Goal: Information Seeking & Learning: Find specific fact

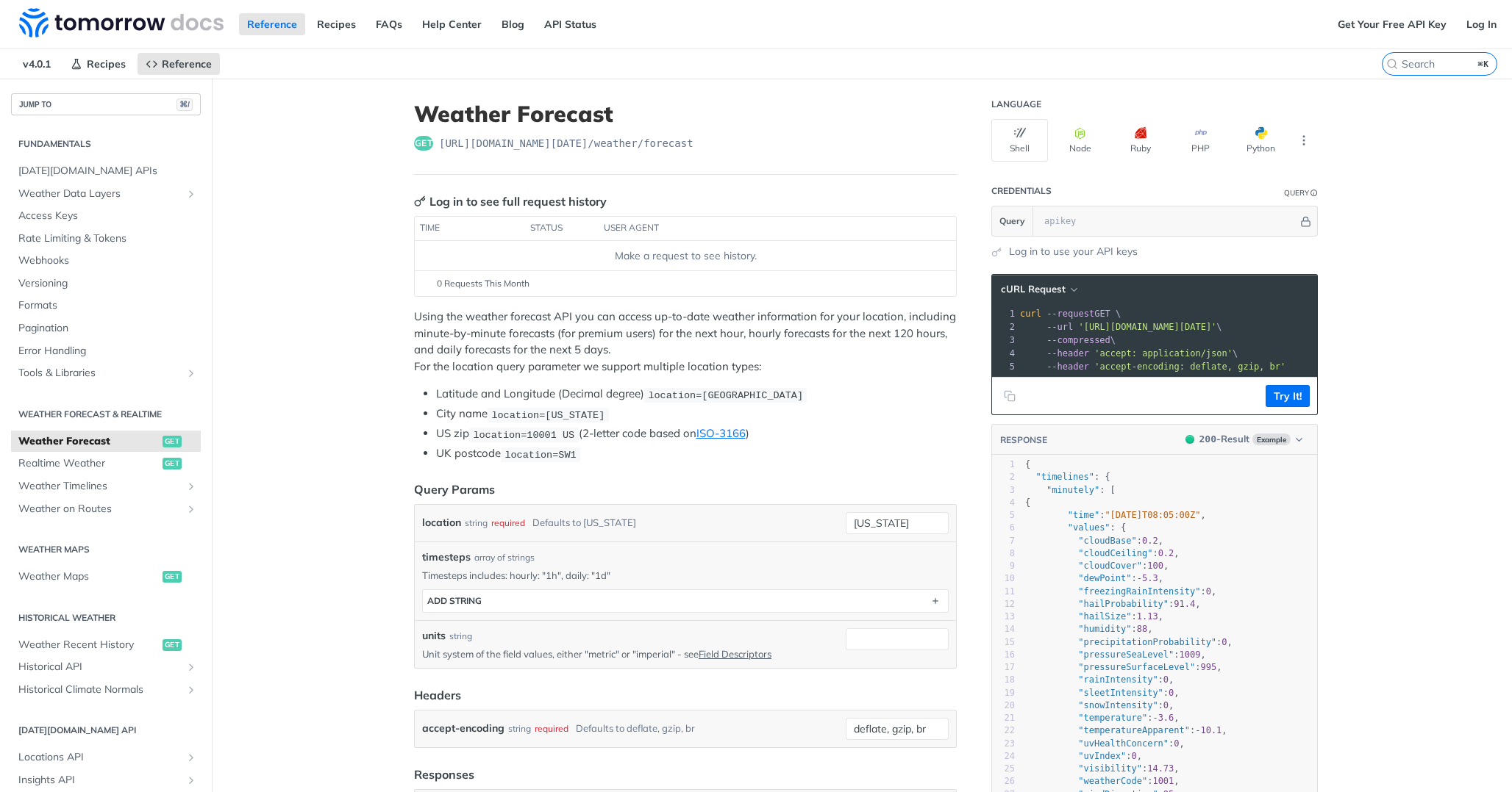
click at [115, 107] on button "JUMP TO ⌘/" at bounding box center [105, 104] width 189 height 22
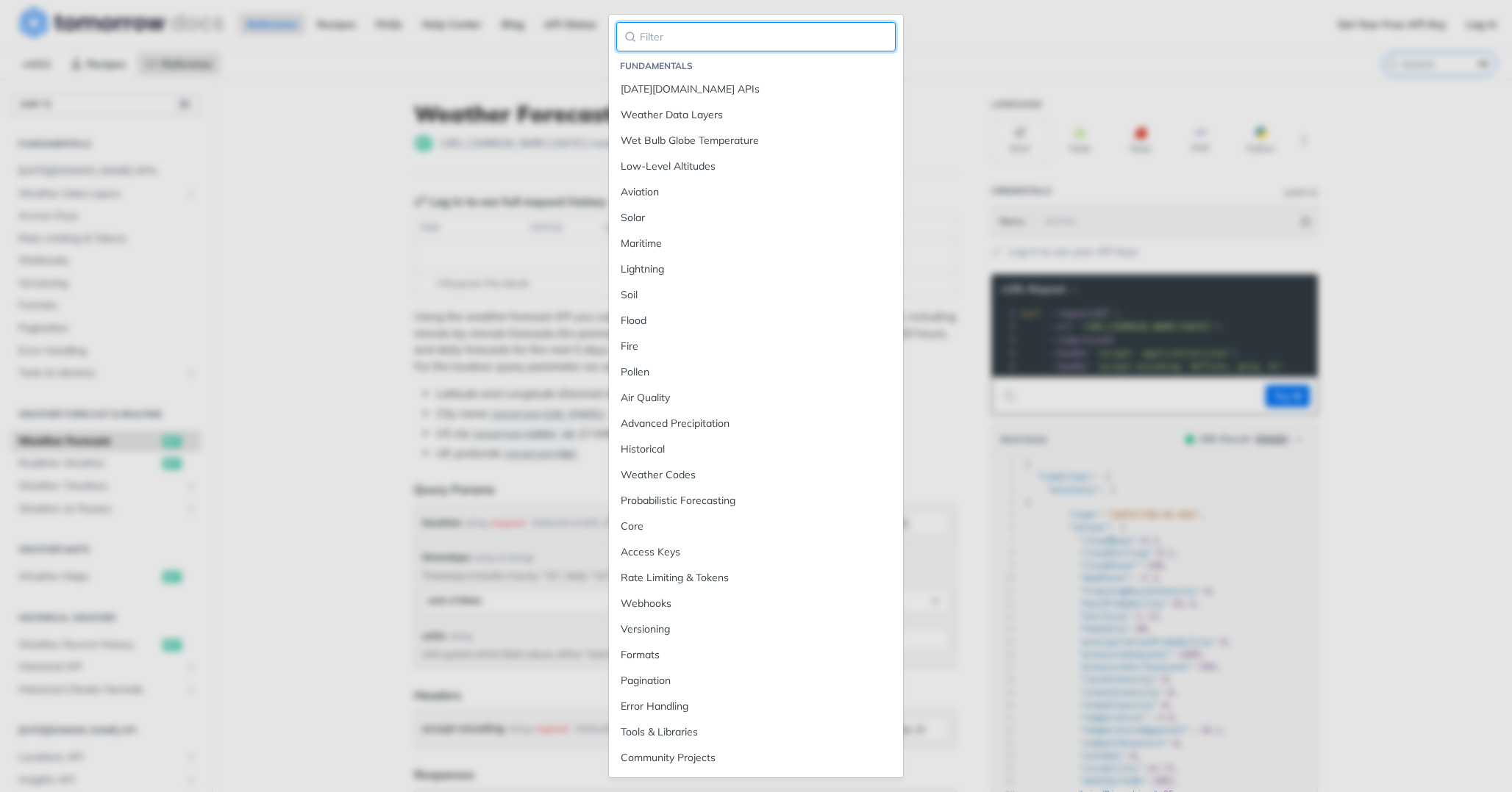
paste input "7101"
type input "7101"
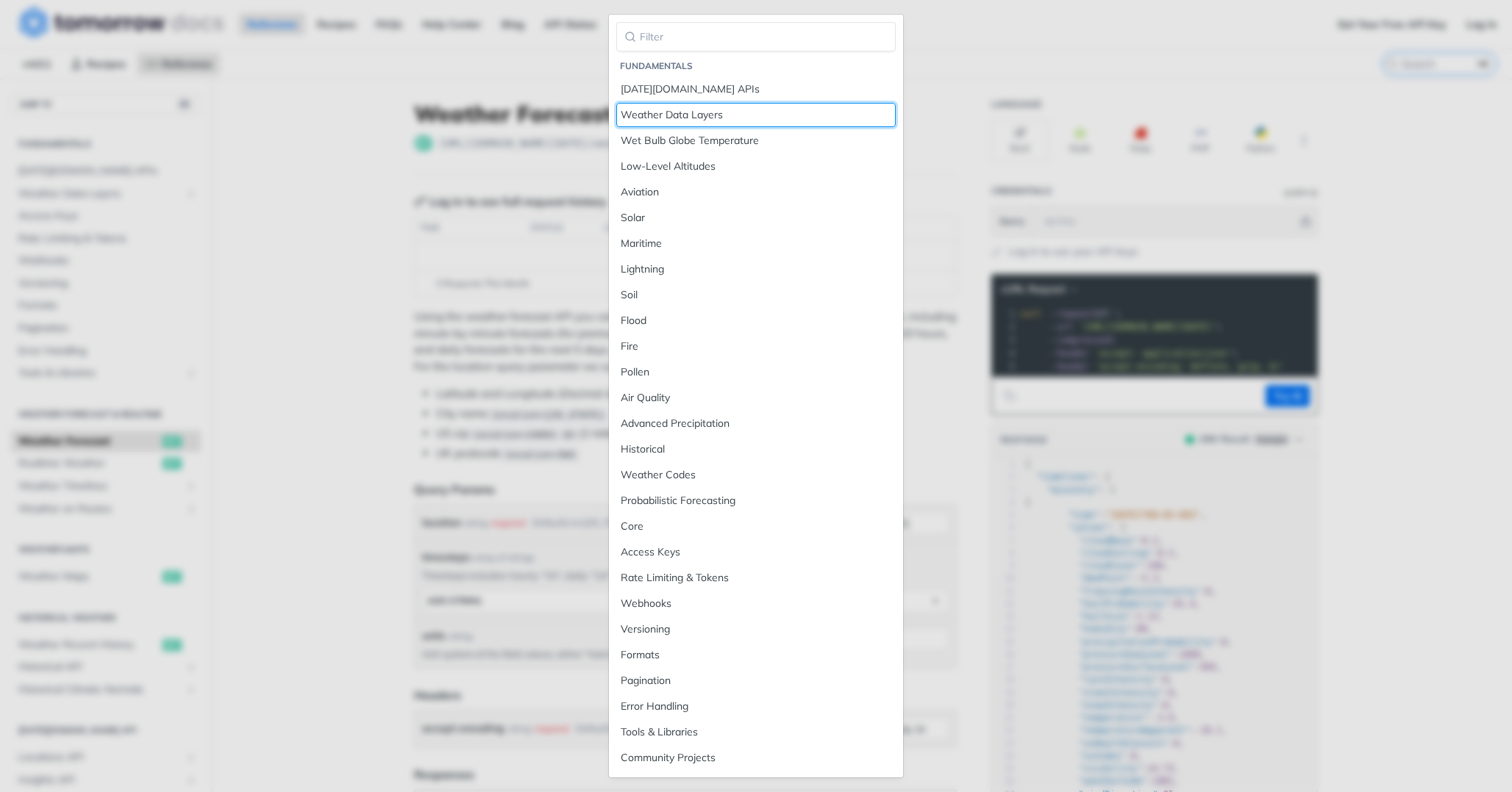
click at [733, 110] on div "Weather Data Layers" at bounding box center [756, 115] width 271 height 16
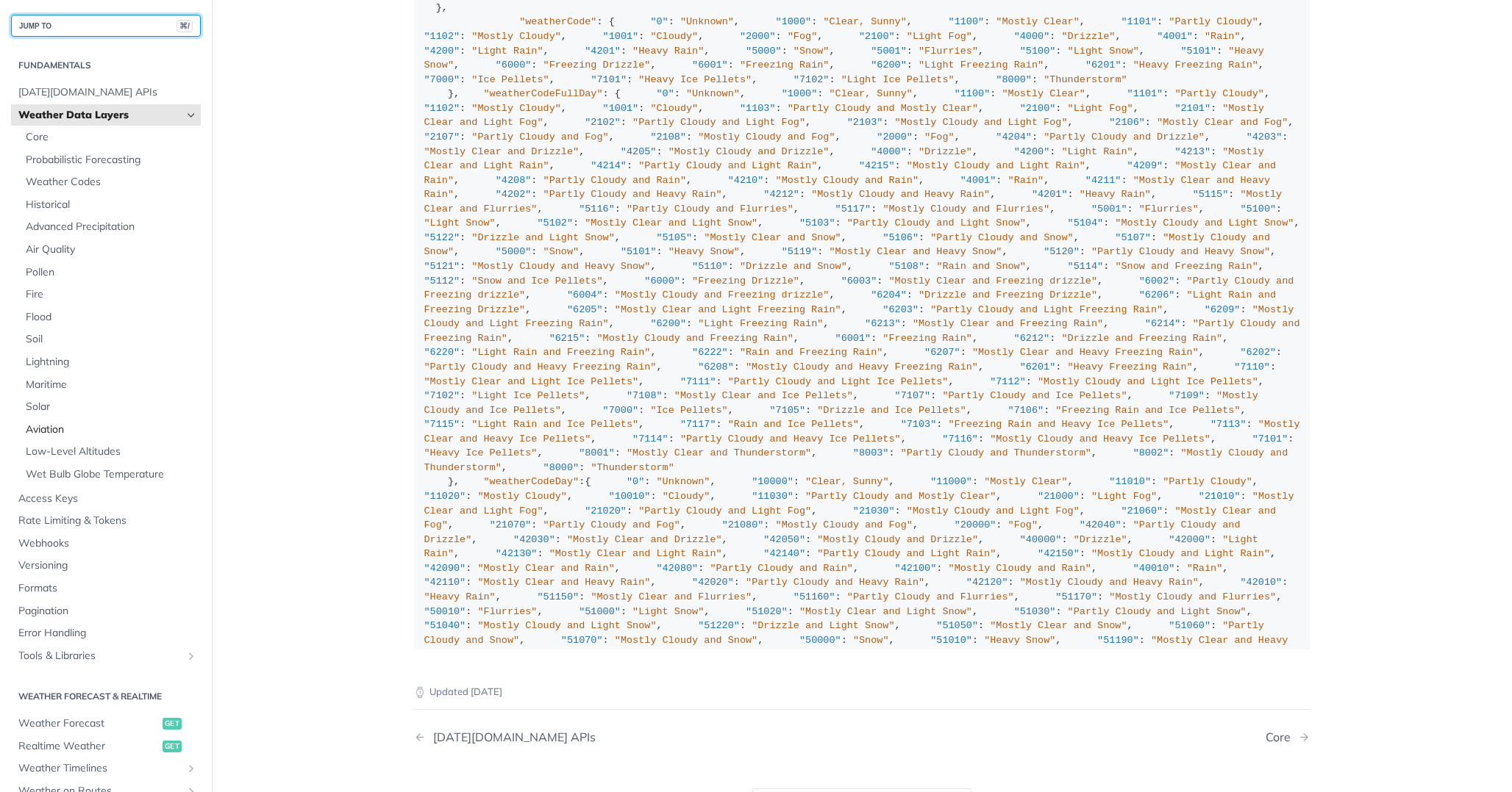
scroll to position [1541, 0]
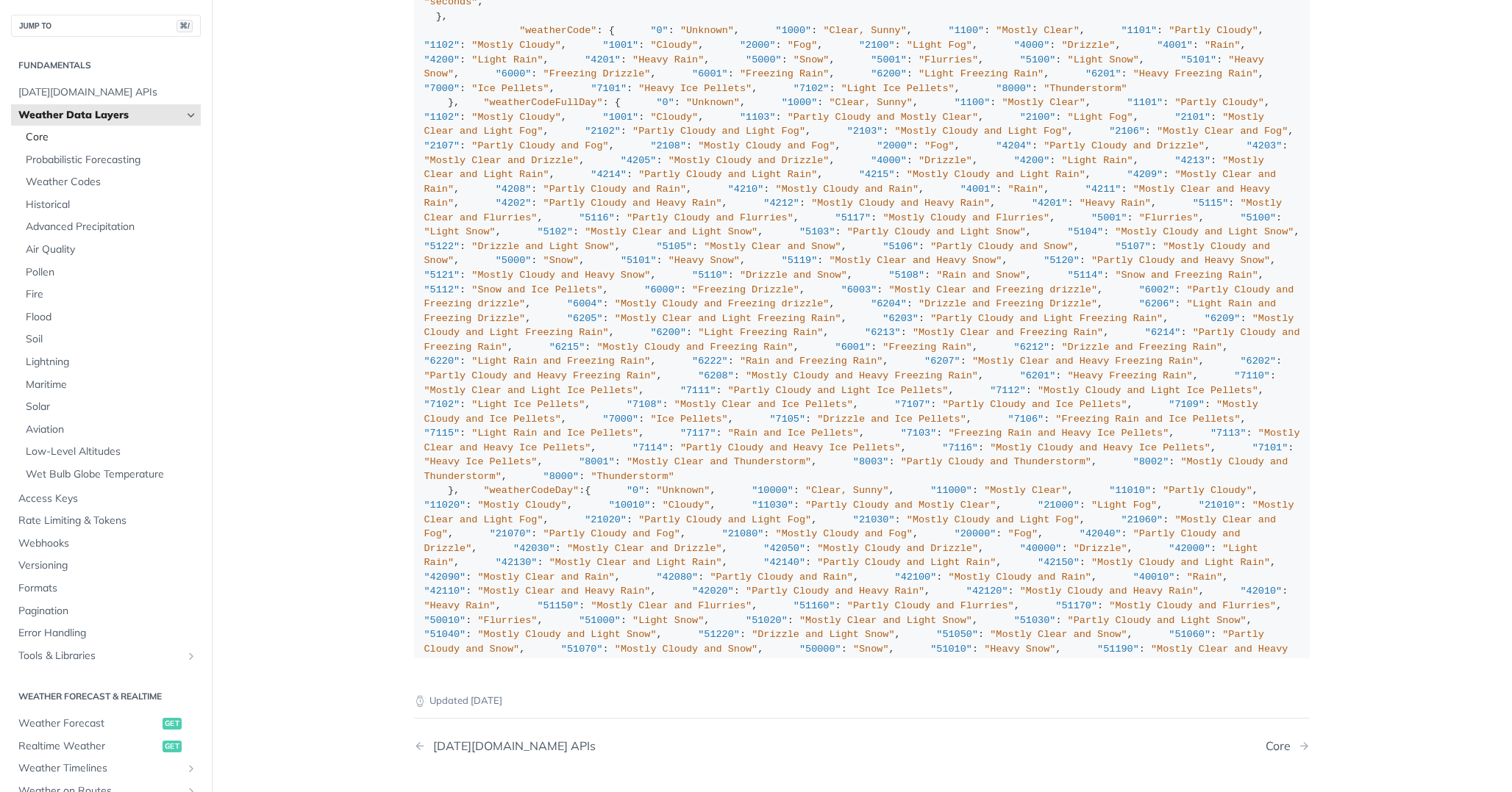
click at [114, 136] on span "Core" at bounding box center [111, 137] width 172 height 15
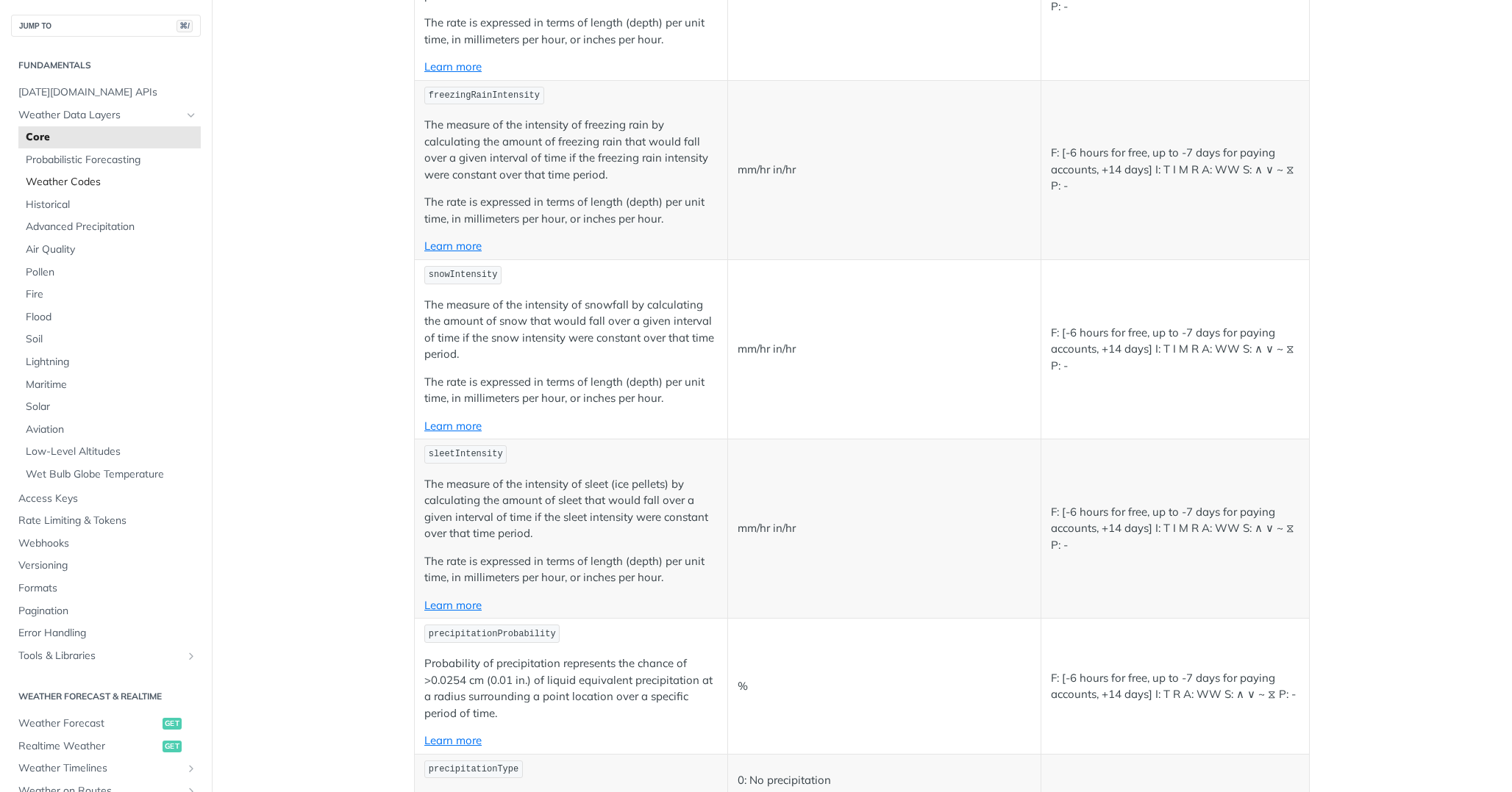
click at [100, 185] on span "Weather Codes" at bounding box center [111, 182] width 172 height 15
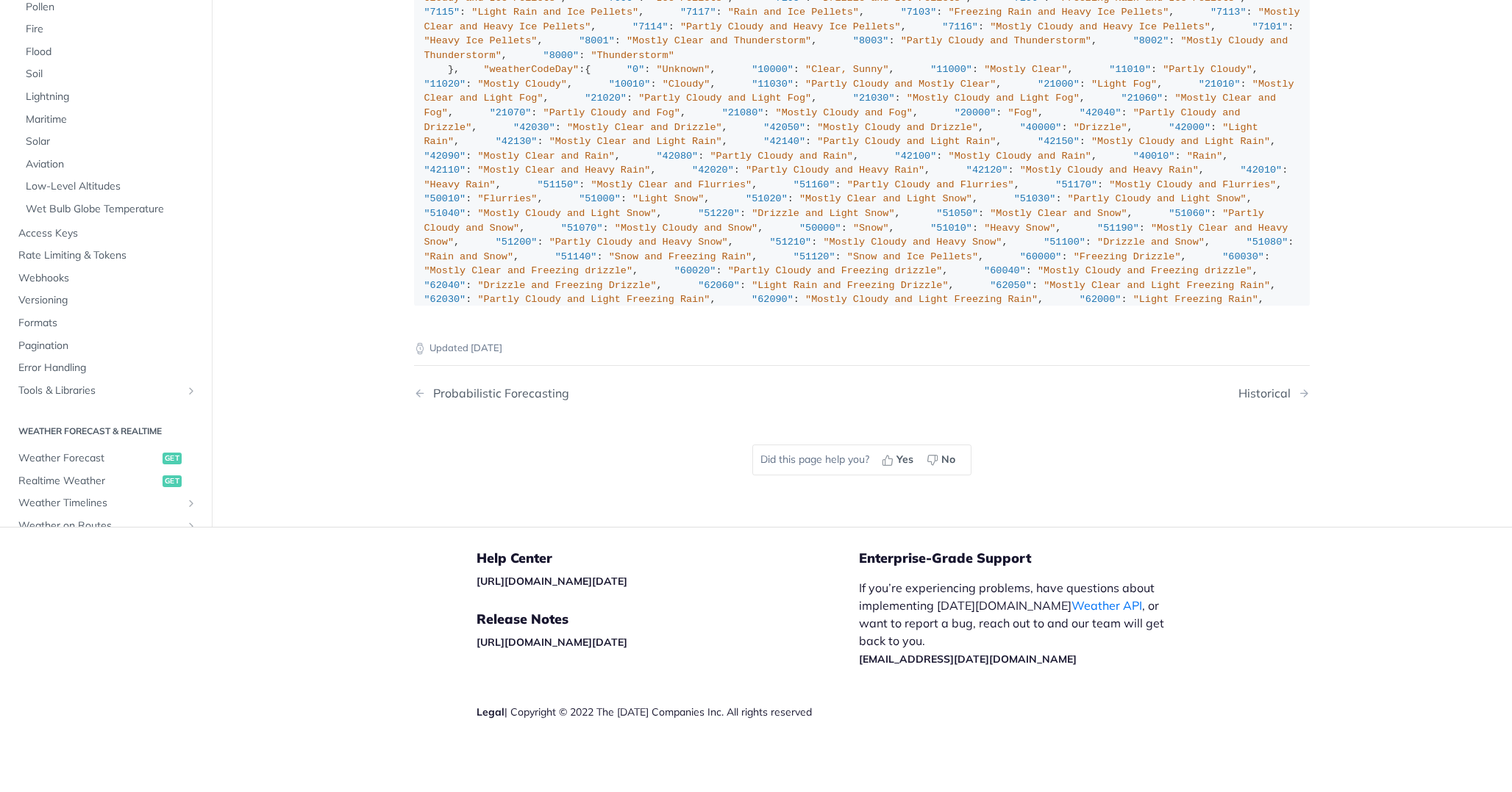
scroll to position [8308, 0]
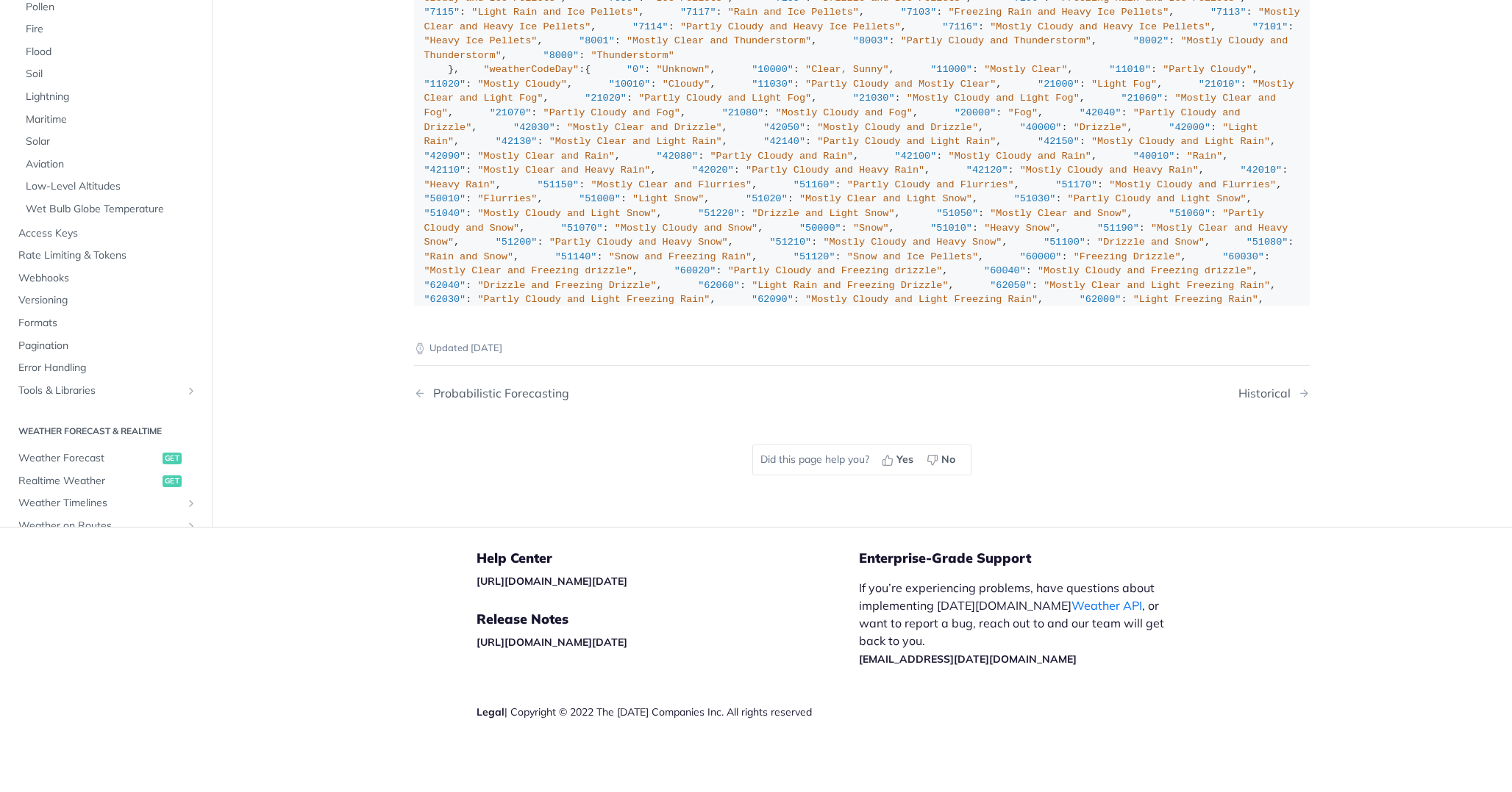
copy p "7101"
